Goal: Information Seeking & Learning: Learn about a topic

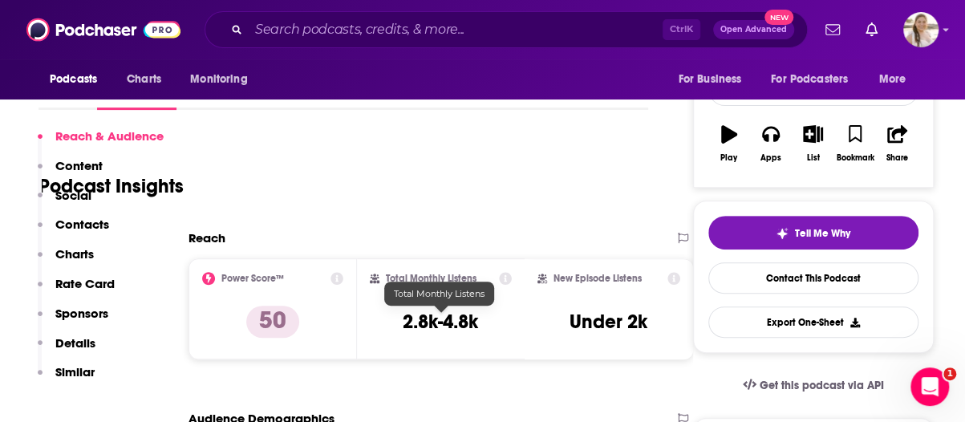
scroll to position [160, 0]
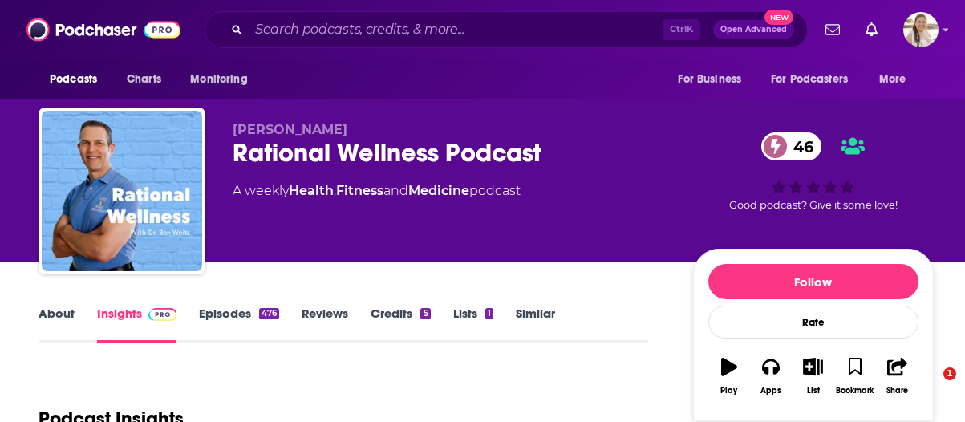
click at [401, 147] on div "Rational Wellness Podcast 46" at bounding box center [450, 152] width 435 height 31
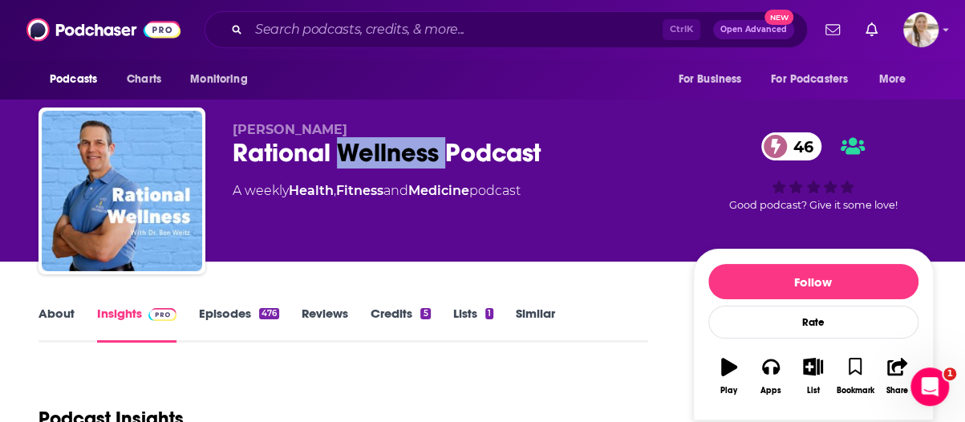
click at [401, 147] on div "Rational Wellness Podcast 46" at bounding box center [450, 152] width 435 height 31
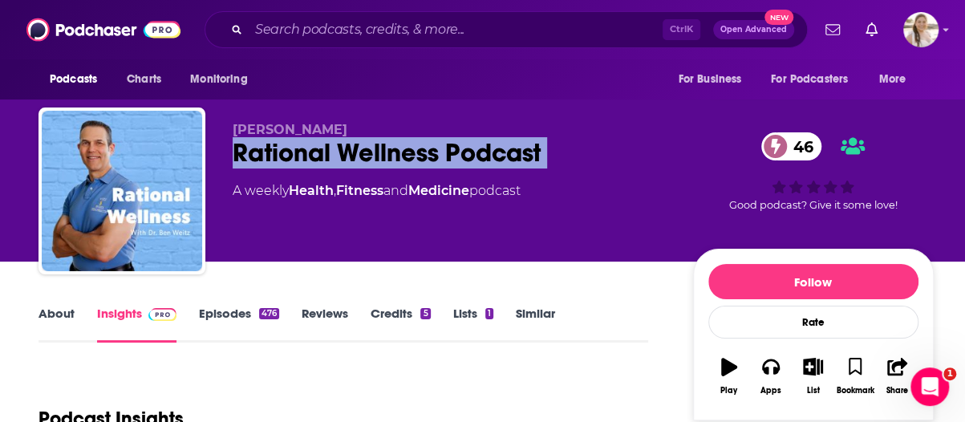
click at [401, 147] on div "Rational Wellness Podcast 46" at bounding box center [450, 152] width 435 height 31
copy div "Rational Wellness Podcast 46"
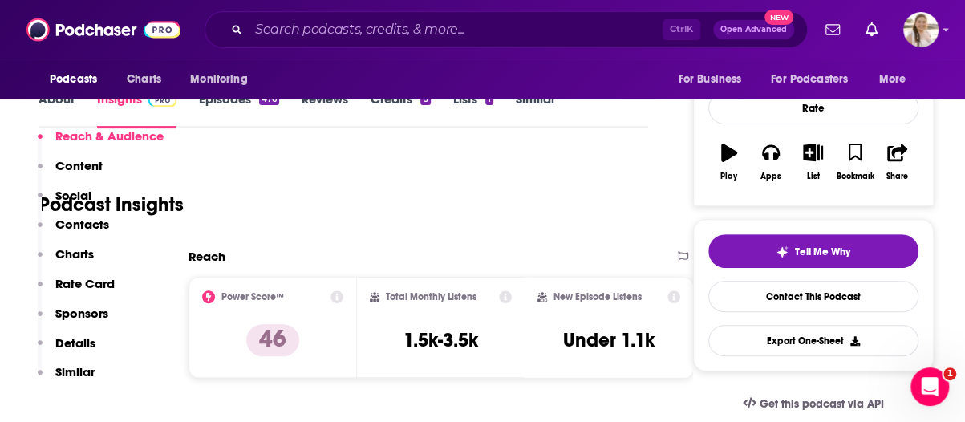
scroll to position [321, 0]
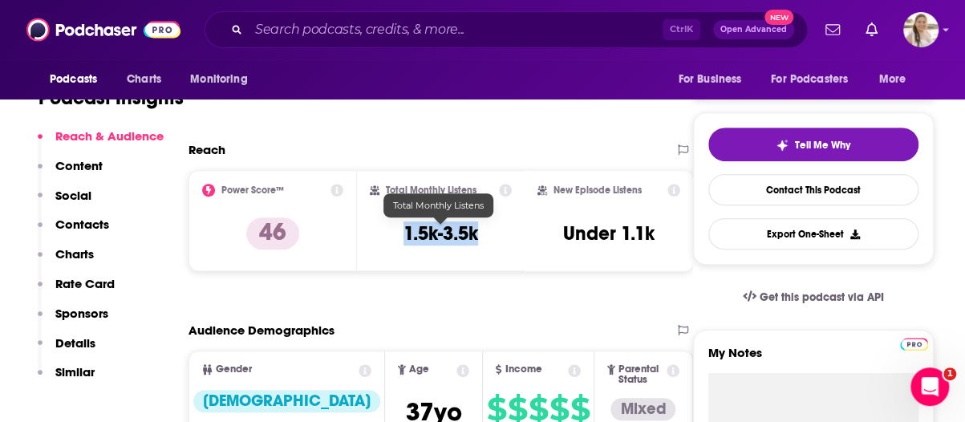
drag, startPoint x: 404, startPoint y: 229, endPoint x: 492, endPoint y: 230, distance: 88.2
click at [492, 230] on div "Total Monthly Listens 1.5k-3.5k" at bounding box center [441, 221] width 143 height 74
copy h3 "1.5k-3.5k"
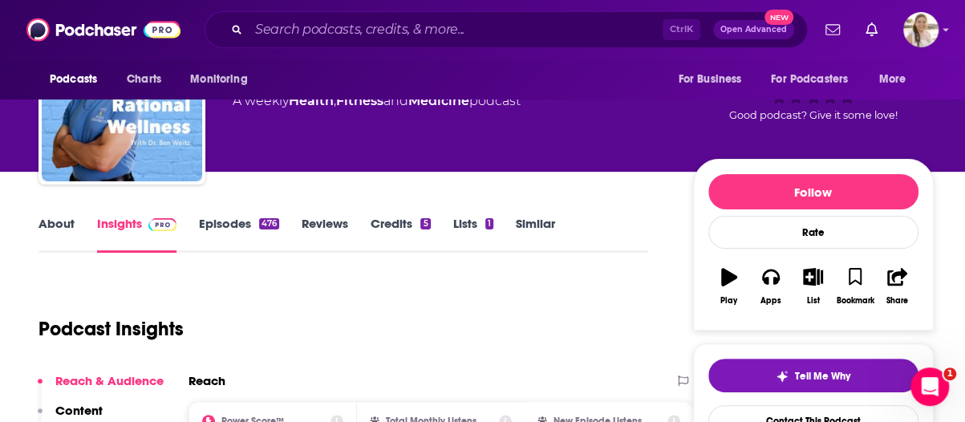
scroll to position [0, 0]
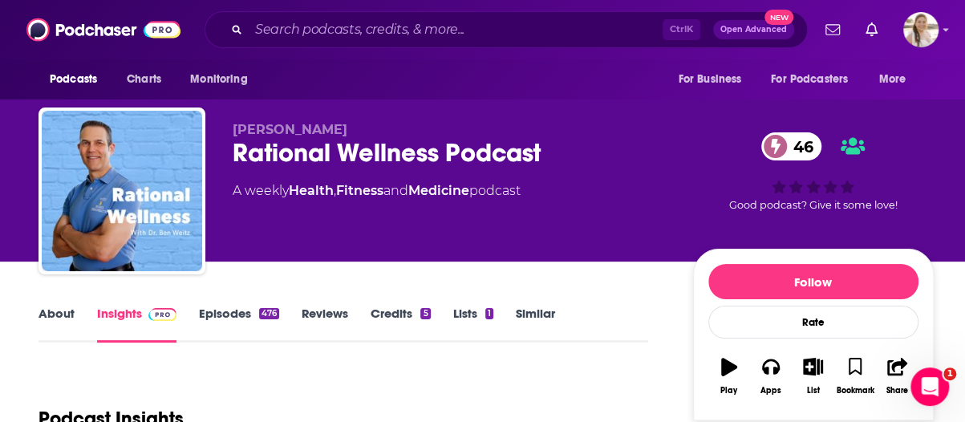
click at [314, 145] on div "Rational Wellness Podcast 46" at bounding box center [450, 152] width 435 height 31
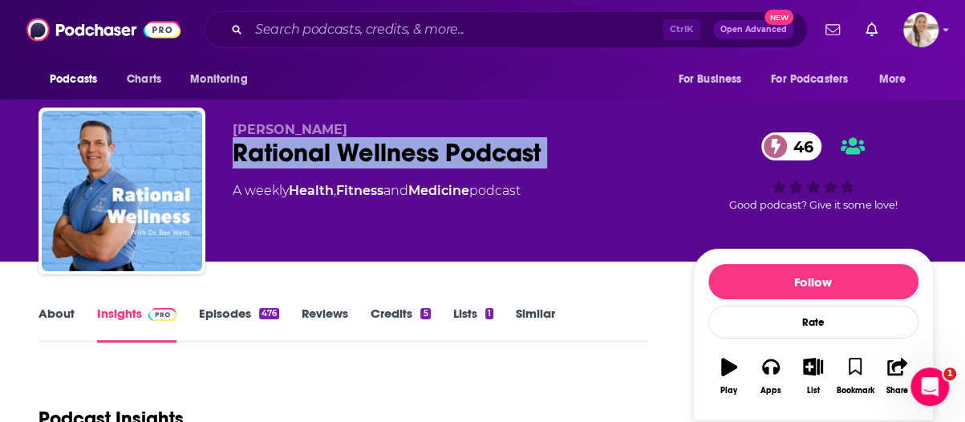
click at [314, 145] on div "Rational Wellness Podcast 46" at bounding box center [450, 152] width 435 height 31
copy div "Rational Wellness Podcast 46"
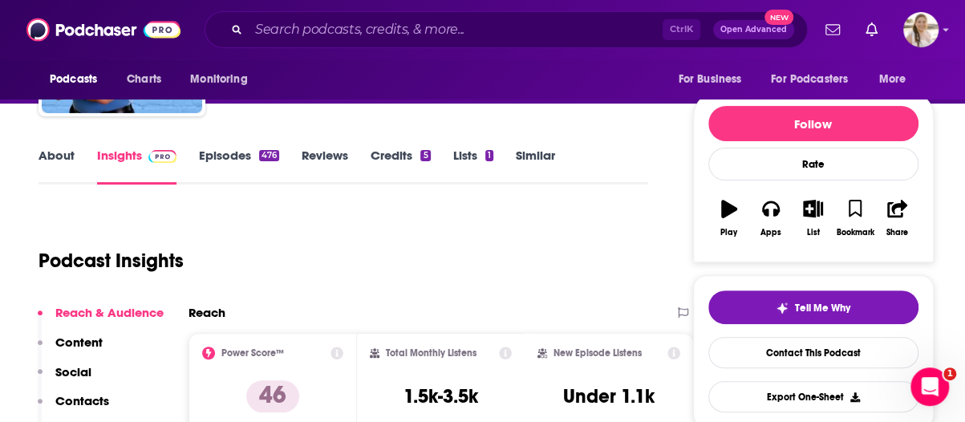
scroll to position [80, 0]
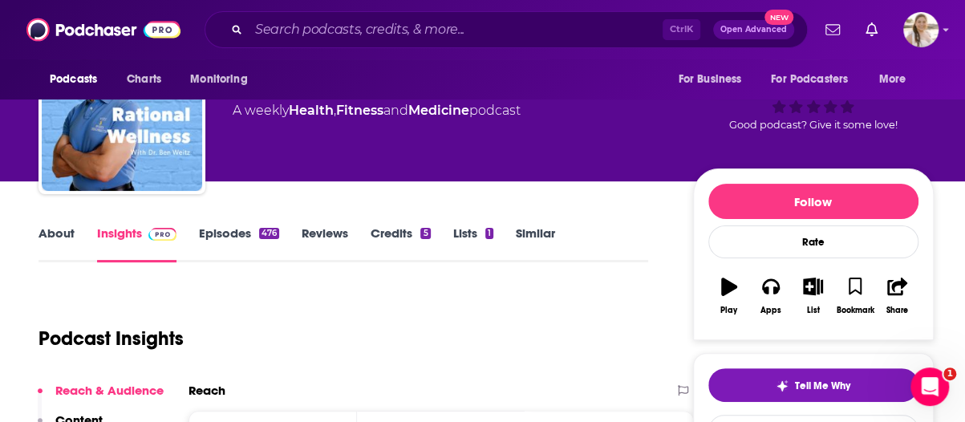
click at [51, 226] on link "About" at bounding box center [56, 243] width 36 height 37
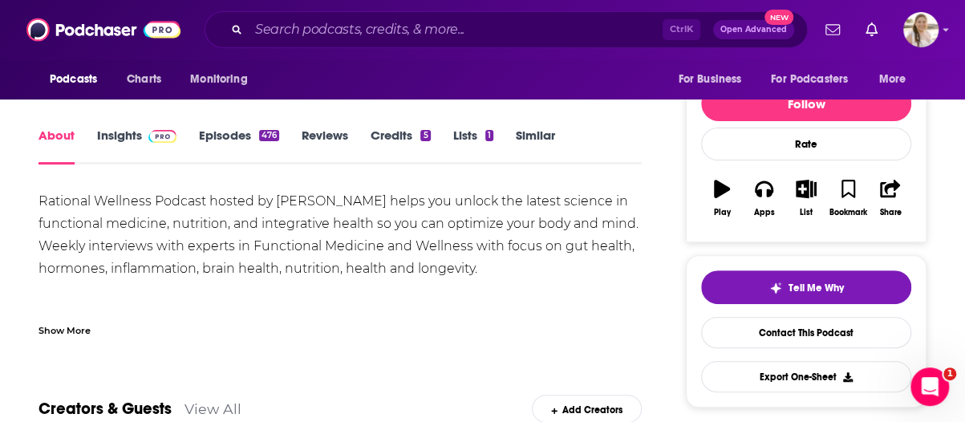
scroll to position [241, 0]
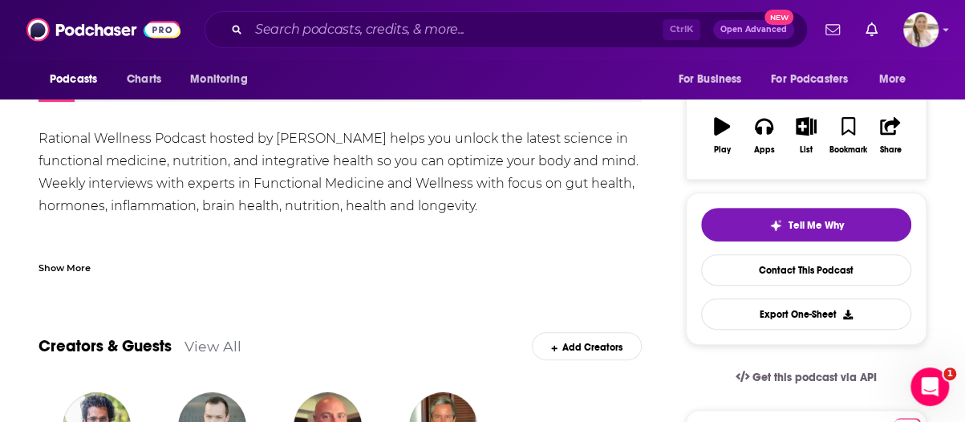
click at [81, 269] on div "Show More" at bounding box center [64, 266] width 52 height 15
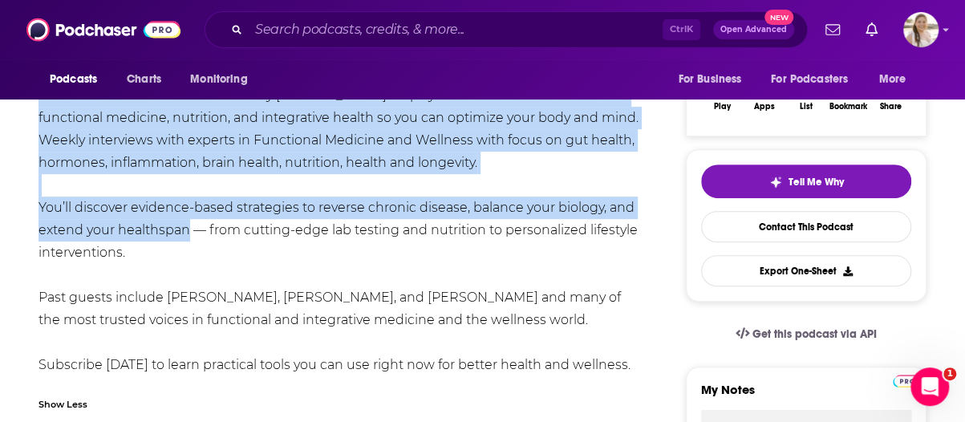
scroll to position [321, 0]
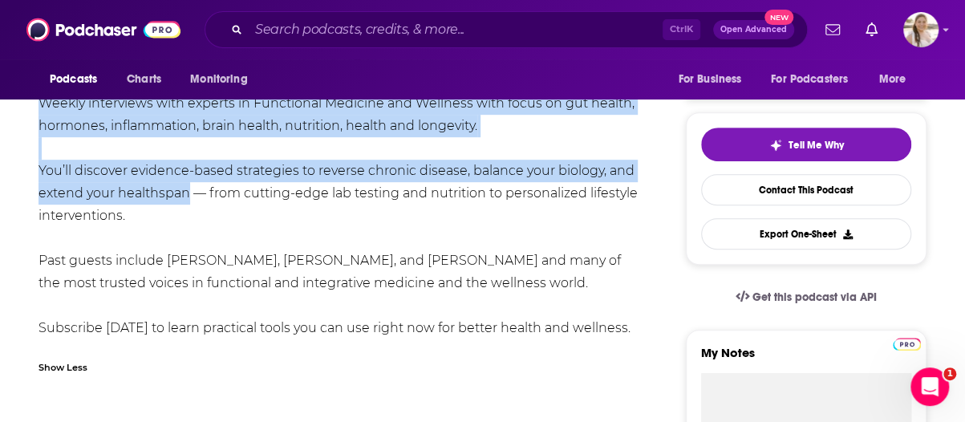
drag, startPoint x: 40, startPoint y: 136, endPoint x: 585, endPoint y: 285, distance: 565.2
click at [585, 285] on div "Rational Wellness Podcast hosted by [PERSON_NAME] helps you unlock the latest s…" at bounding box center [339, 193] width 603 height 292
copy div "Rational Wellness Podcast hosted by [PERSON_NAME] helps you unlock the latest s…"
click at [48, 277] on div "Rational Wellness Podcast hosted by [PERSON_NAME] helps you unlock the latest s…" at bounding box center [339, 193] width 603 height 292
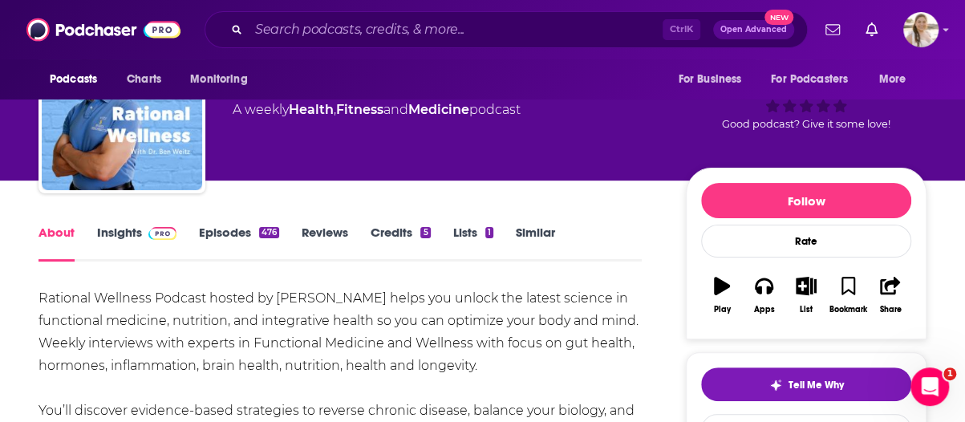
scroll to position [0, 0]
